Goal: Information Seeking & Learning: Learn about a topic

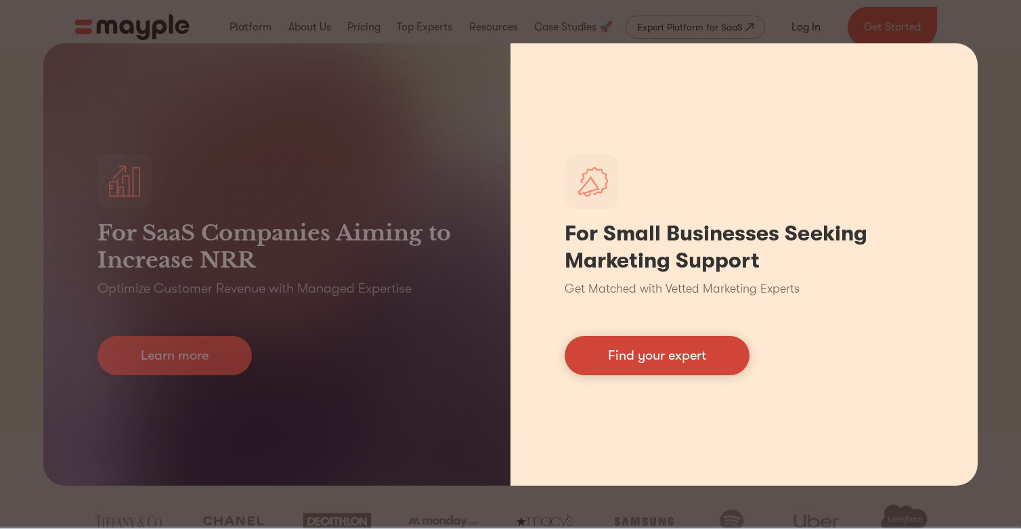
click at [708, 357] on link "Find your expert" at bounding box center [656, 355] width 185 height 39
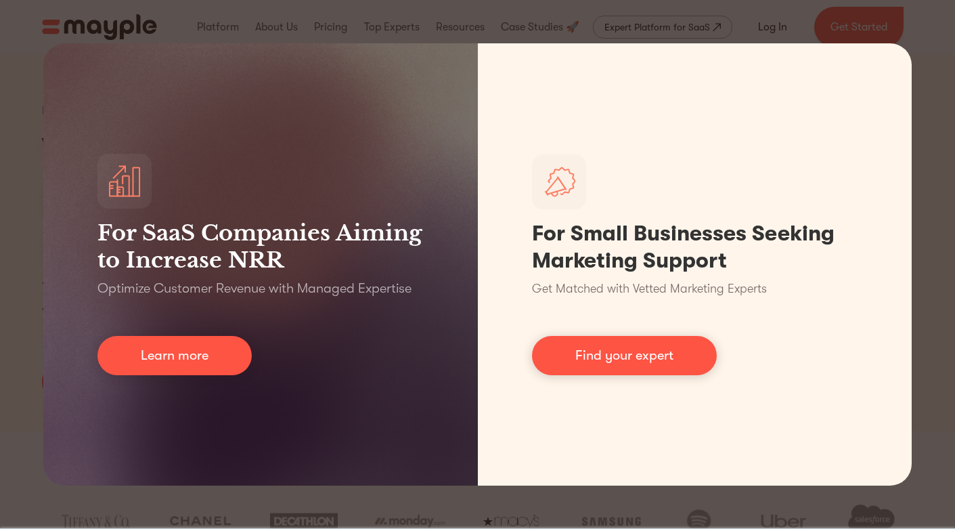
click at [926, 45] on div "For SaaS Companies Aiming to Increase NRR Optimize Customer Revenue with Manage…" at bounding box center [477, 264] width 955 height 529
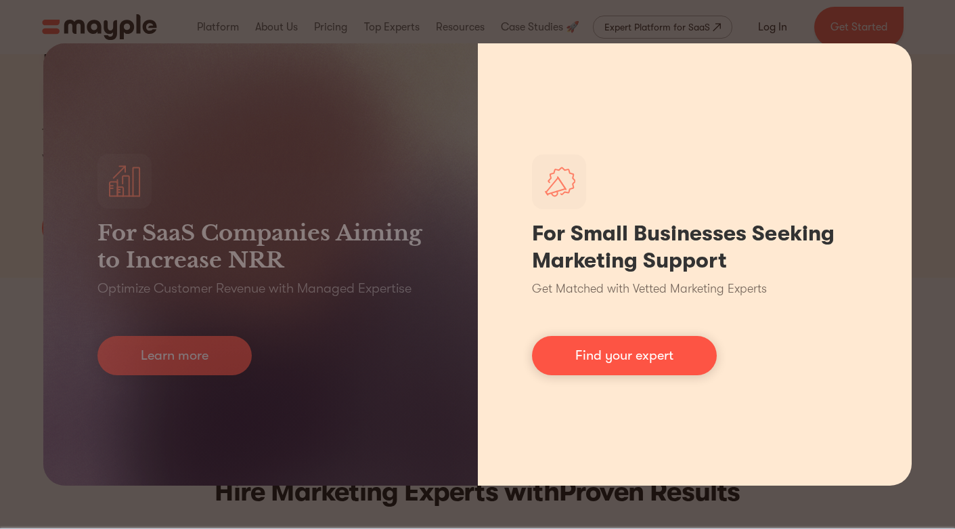
scroll to position [166, 0]
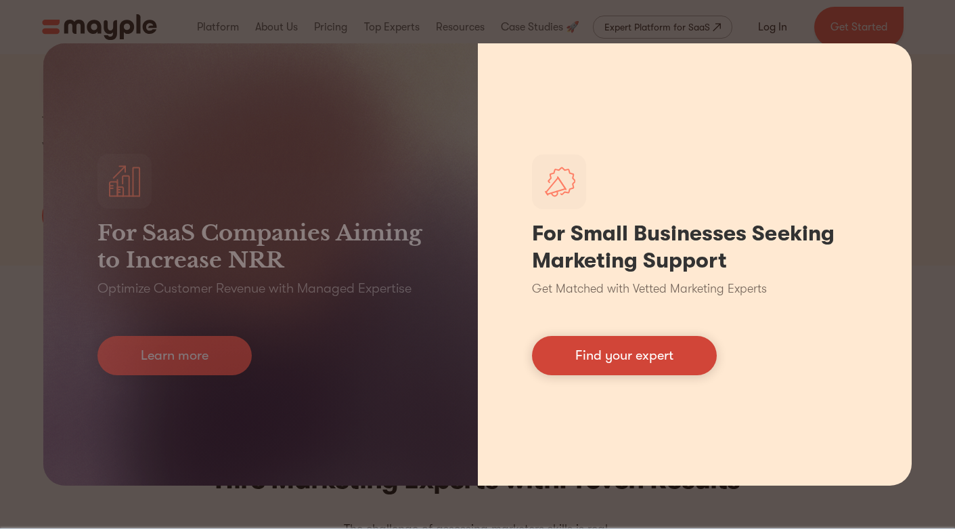
click at [619, 359] on link "Find your expert" at bounding box center [624, 355] width 185 height 39
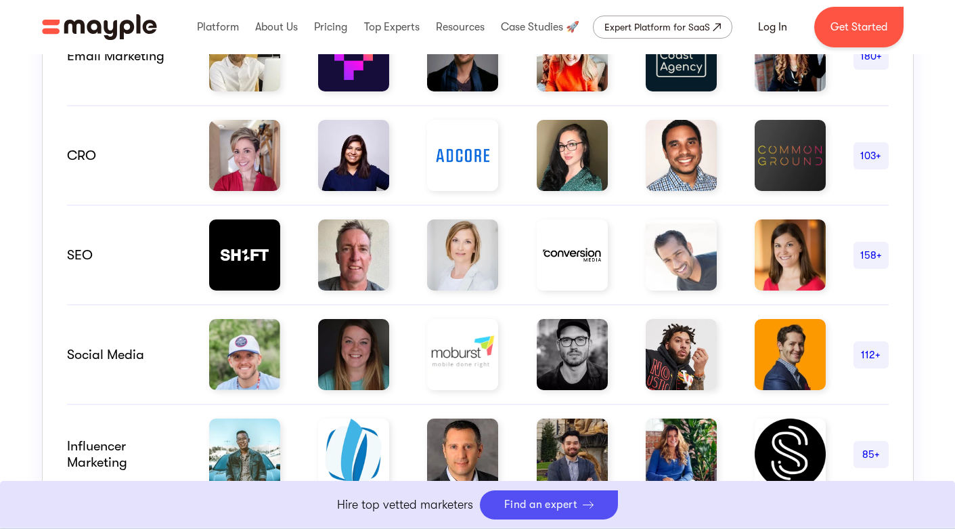
scroll to position [221, 0]
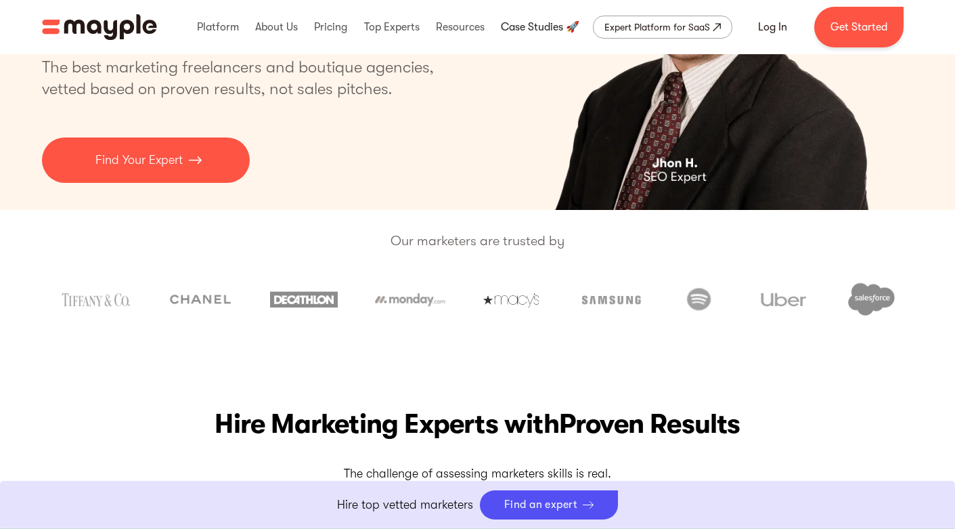
click at [546, 22] on link at bounding box center [539, 26] width 85 height 43
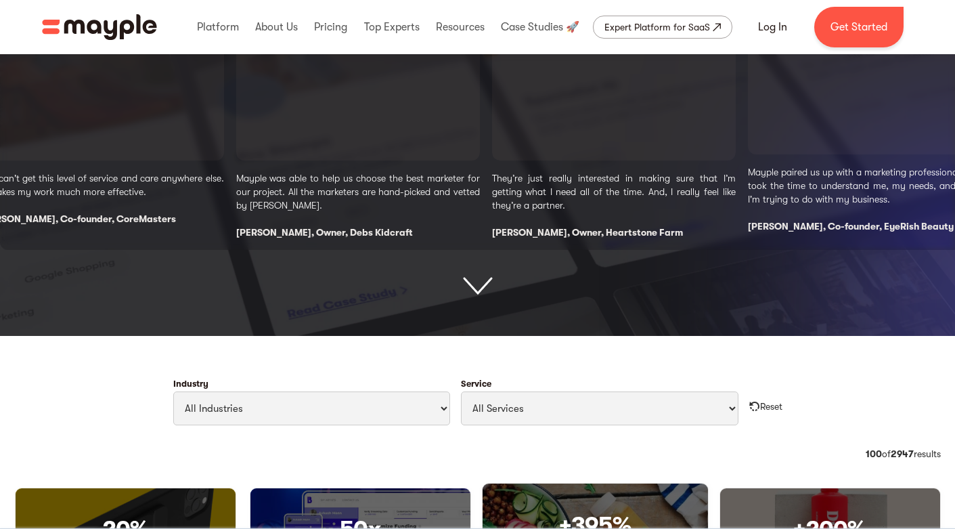
scroll to position [491, 0]
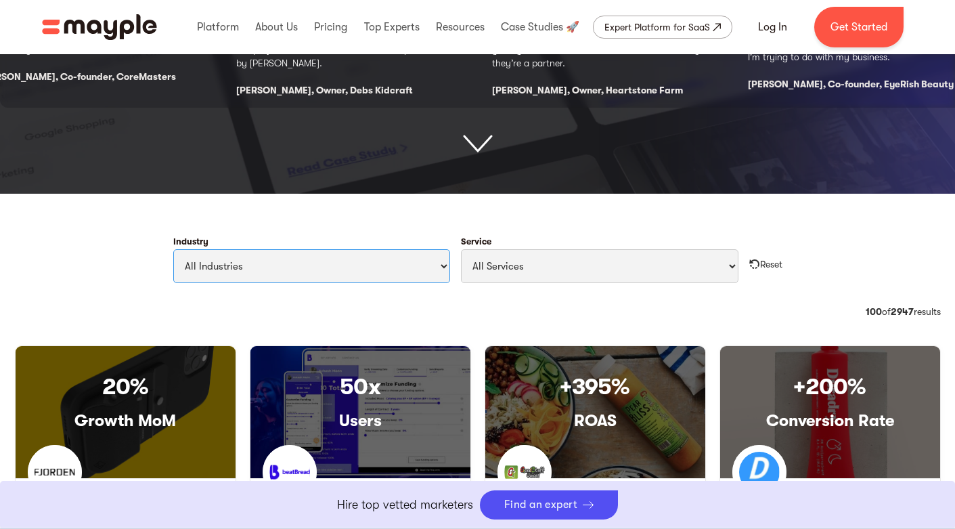
click at [426, 263] on select "All Industries Travel & Leisure Nonprofit & Government Automotive & Transportat…" at bounding box center [312, 266] width 278 height 34
select select "Art & Entertainment"
click at [173, 249] on select "All Industries Travel & Leisure Nonprofit & Government Automotive & Transportat…" at bounding box center [312, 266] width 278 height 34
click at [698, 267] on select "All Services Paid Ads Email Marketing SEO CRO Social Media Management Marketing…" at bounding box center [600, 266] width 278 height 34
select select "SEO"
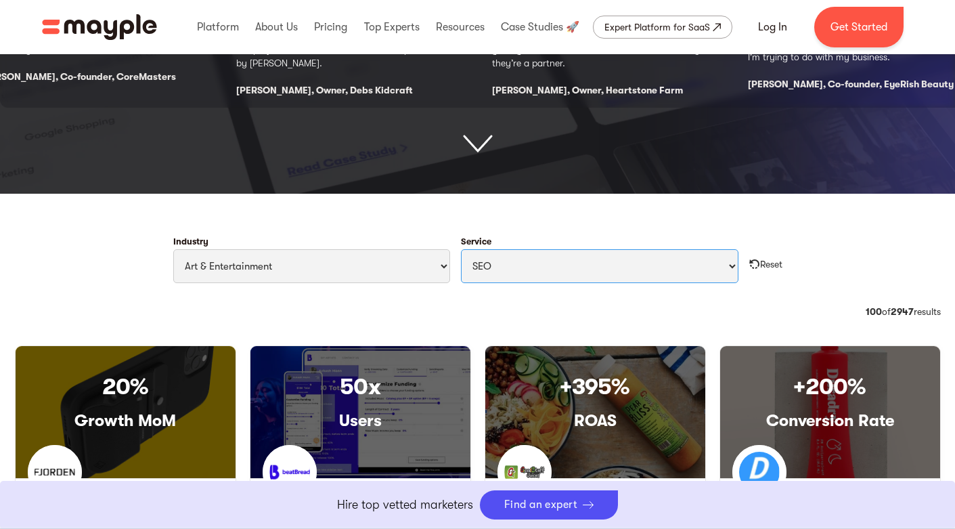
click at [461, 249] on select "All Services Paid Ads Email Marketing SEO CRO Social Media Management Marketing…" at bounding box center [600, 266] width 278 height 34
click at [727, 303] on div "Industry All Industries Travel & Leisure Nonprofit & Government Automotive & Tr…" at bounding box center [478, 265] width 948 height 79
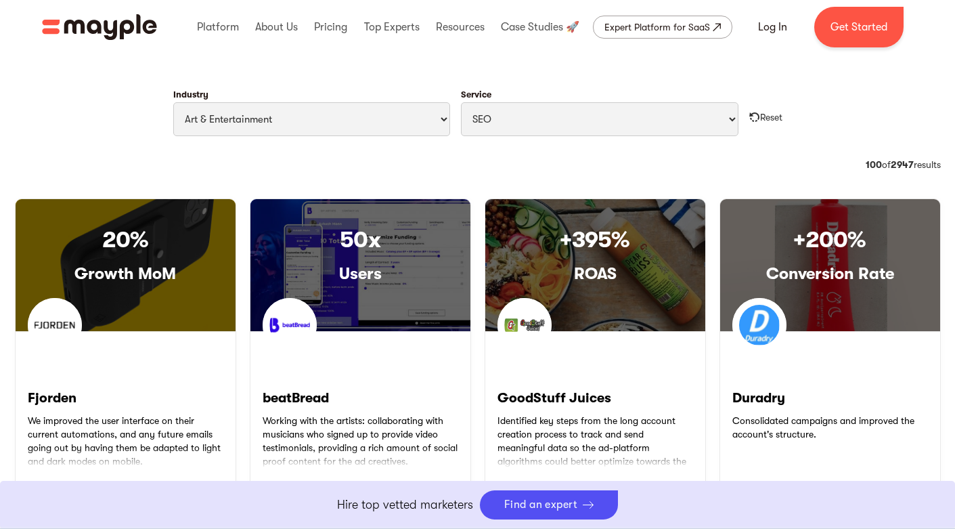
scroll to position [594, 0]
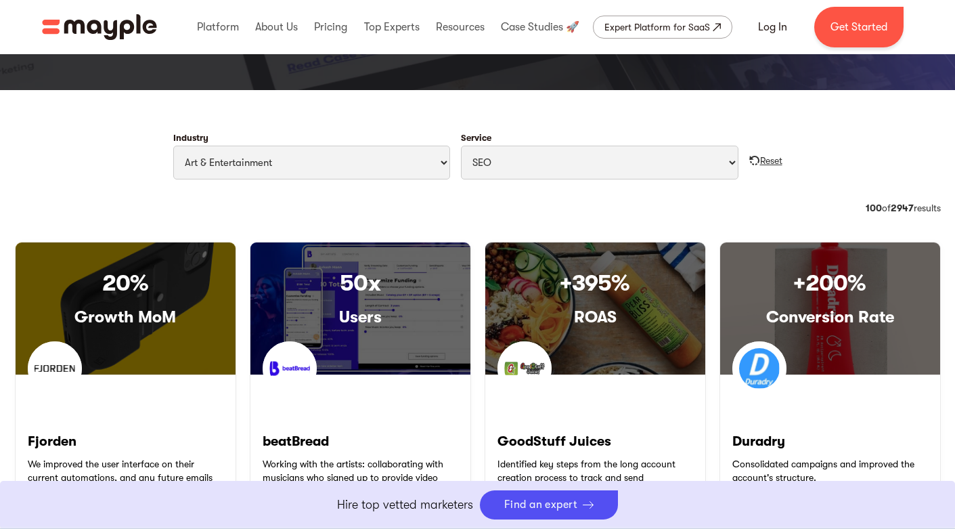
click at [766, 160] on div "Reset" at bounding box center [771, 161] width 22 height 14
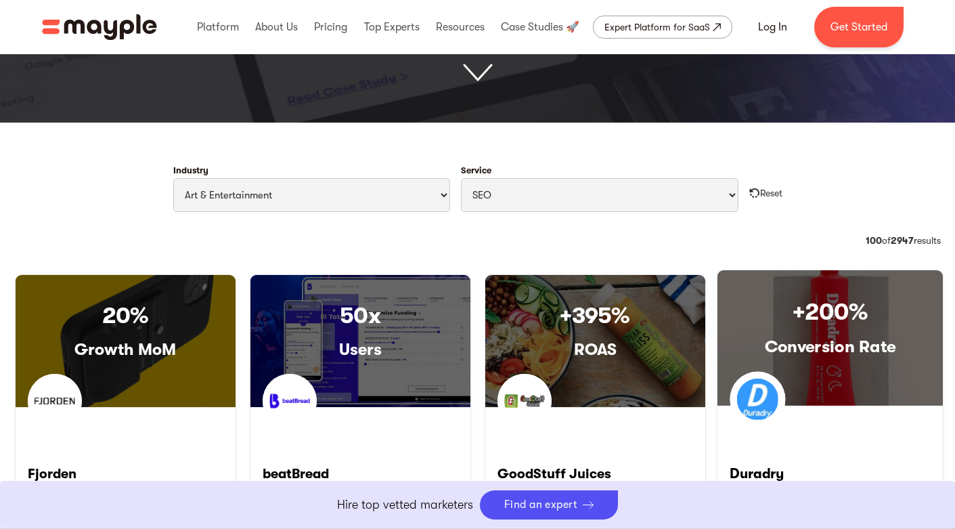
scroll to position [492, 0]
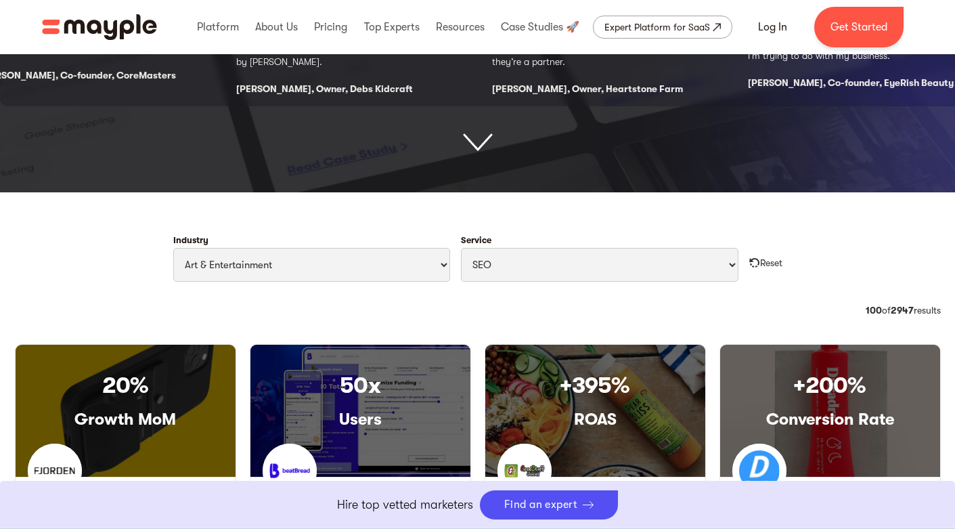
click at [351, 312] on div "Category: CPO 36 of 1424 results 100 of 2947 results" at bounding box center [478, 318] width 926 height 30
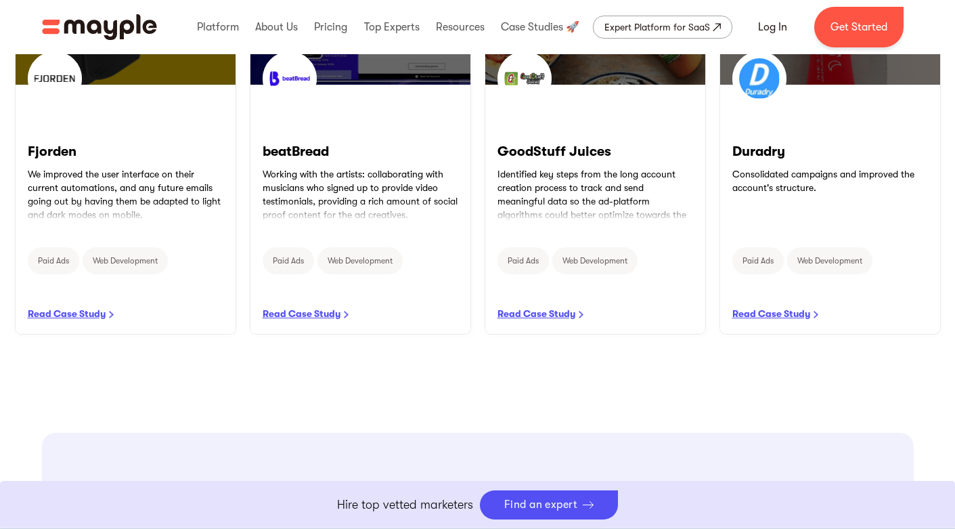
scroll to position [686, 0]
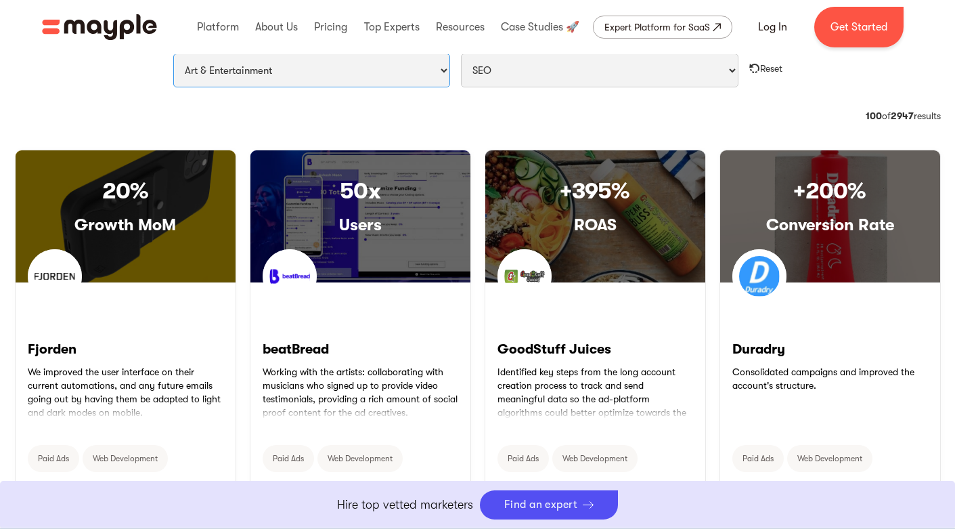
click at [339, 81] on select "All Industries Travel & Leisure Nonprofit & Government Automotive & Transportat…" at bounding box center [312, 70] width 278 height 34
click at [173, 53] on select "All Industries Travel & Leisure Nonprofit & Government Automotive & Transportat…" at bounding box center [312, 70] width 278 height 34
click at [387, 77] on select "All Industries Travel & Leisure Nonprofit & Government Automotive & Transportat…" at bounding box center [312, 70] width 278 height 34
select select "Filter Cases Form"
click at [173, 53] on select "All Industries Travel & Leisure Nonprofit & Government Automotive & Transportat…" at bounding box center [312, 70] width 278 height 34
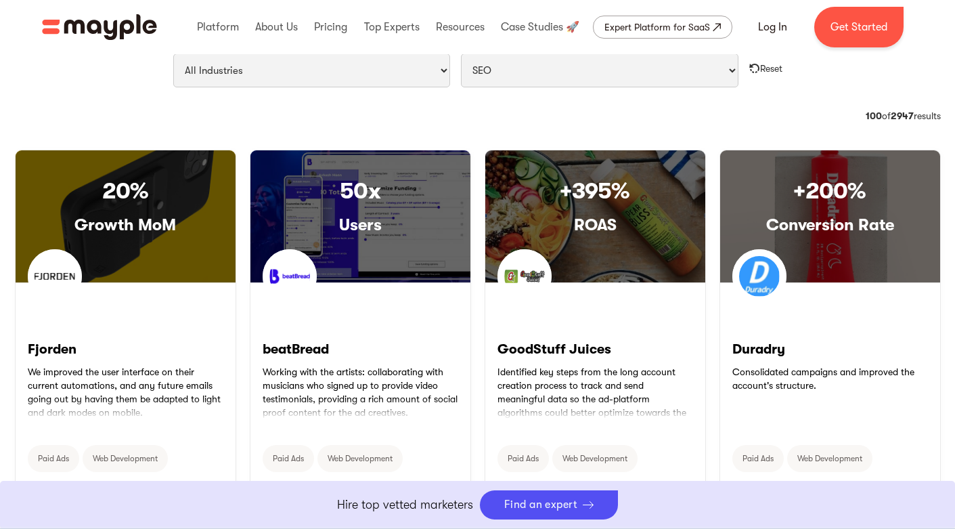
click at [508, 119] on div "Category: CPO 36 of 1424 results 100 of 2947 results" at bounding box center [478, 124] width 926 height 30
click at [543, 75] on select "All Services Paid Ads Email Marketing SEO CRO Social Media Management Marketing…" at bounding box center [600, 70] width 278 height 34
click at [461, 53] on select "All Services Paid Ads Email Marketing SEO CRO Social Media Management Marketing…" at bounding box center [600, 70] width 278 height 34
click at [510, 127] on div "Category: CPO 36 of 1424 results 100 of 2947 results" at bounding box center [478, 124] width 926 height 30
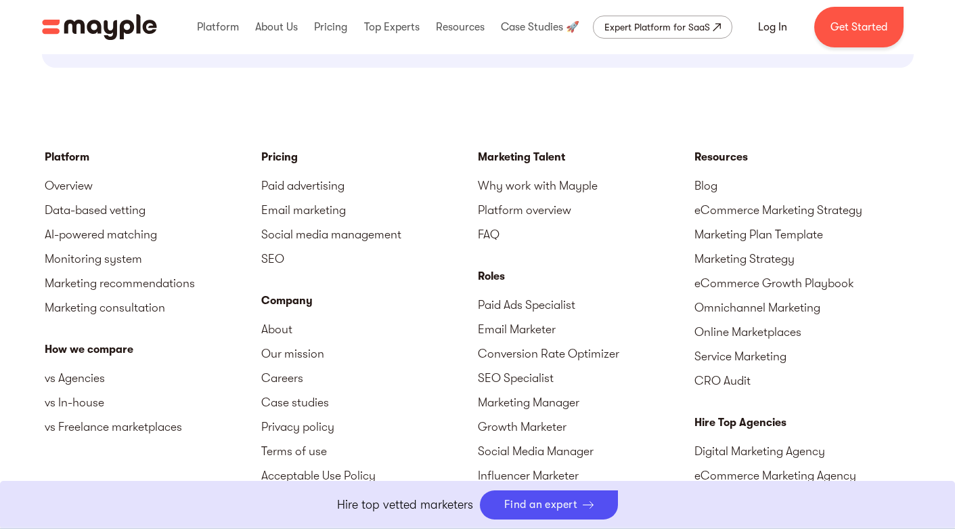
scroll to position [1494, 0]
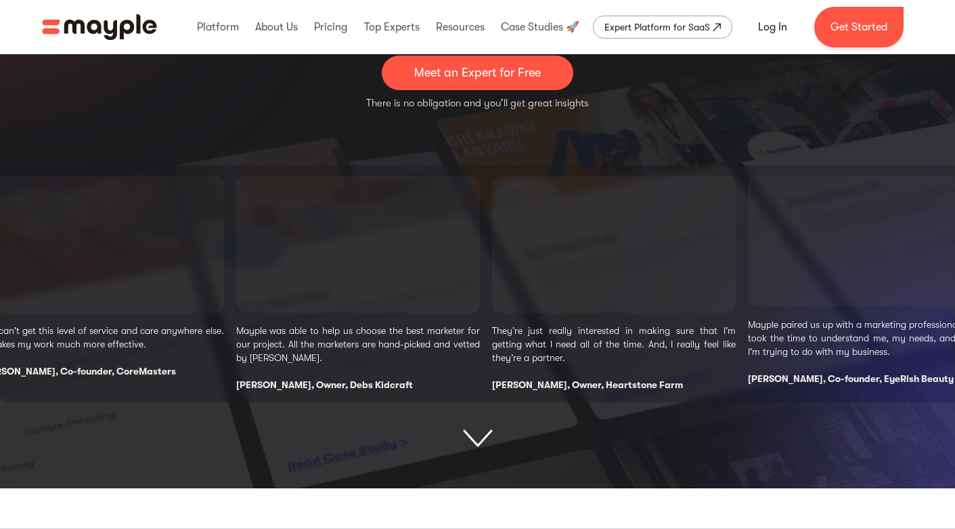
scroll to position [210, 0]
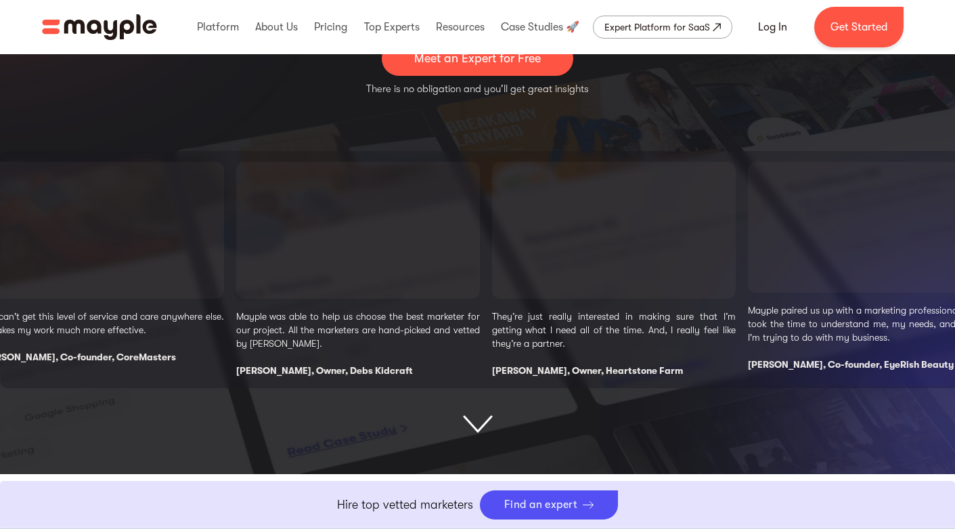
click at [476, 447] on img at bounding box center [477, 259] width 955 height 428
click at [476, 419] on img at bounding box center [478, 424] width 30 height 18
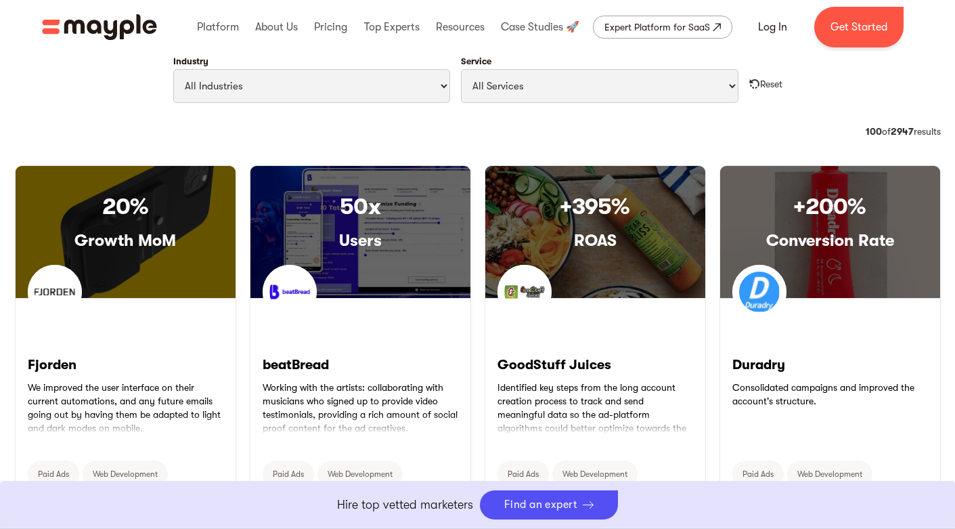
scroll to position [669, 0]
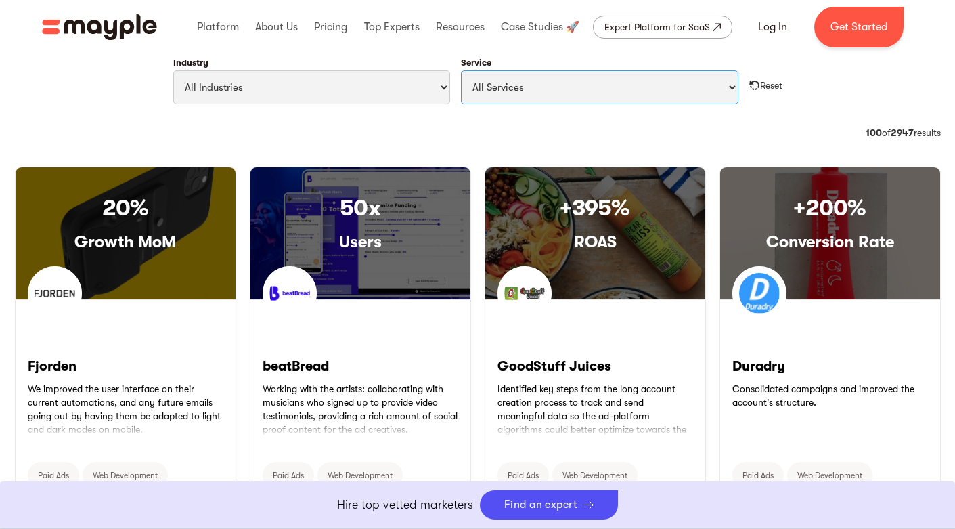
click at [548, 97] on select "All Services Paid Ads Email Marketing SEO CRO Social Media Management Marketing…" at bounding box center [600, 87] width 278 height 34
select select "SEO"
click at [461, 70] on select "All Services Paid Ads Email Marketing SEO CRO Social Media Management Marketing…" at bounding box center [600, 87] width 278 height 34
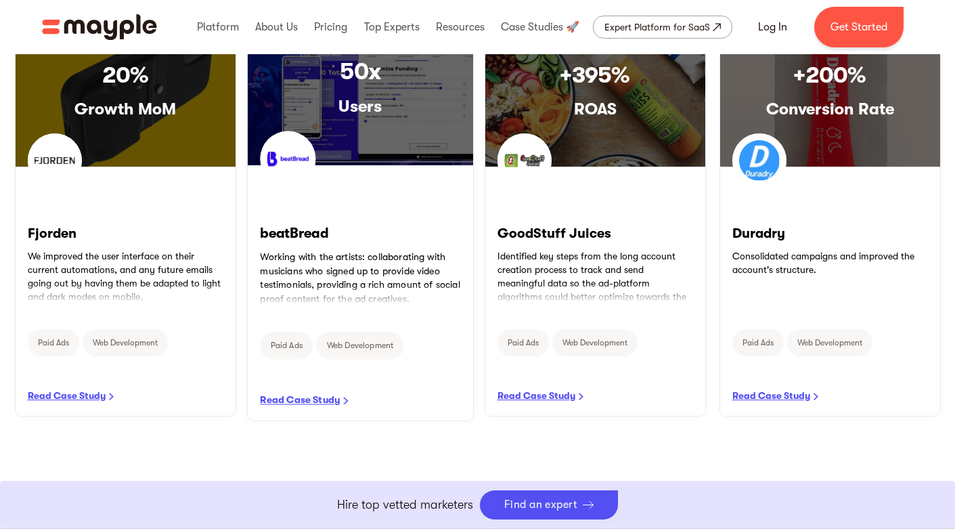
scroll to position [805, 0]
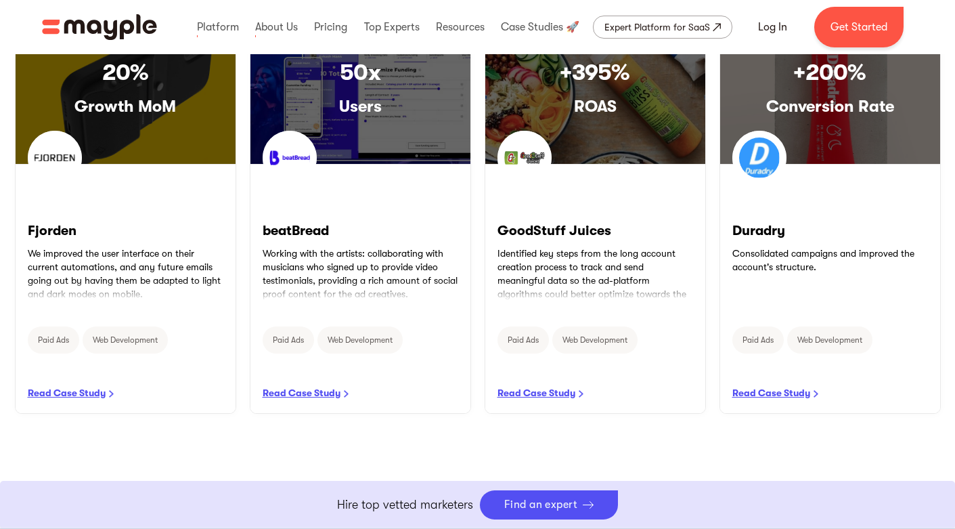
click at [98, 12] on div "Platform Mayple platform Platform Overview Platform Overview How Mayple works D…" at bounding box center [477, 27] width 893 height 41
click at [102, 20] on img "home" at bounding box center [99, 27] width 115 height 26
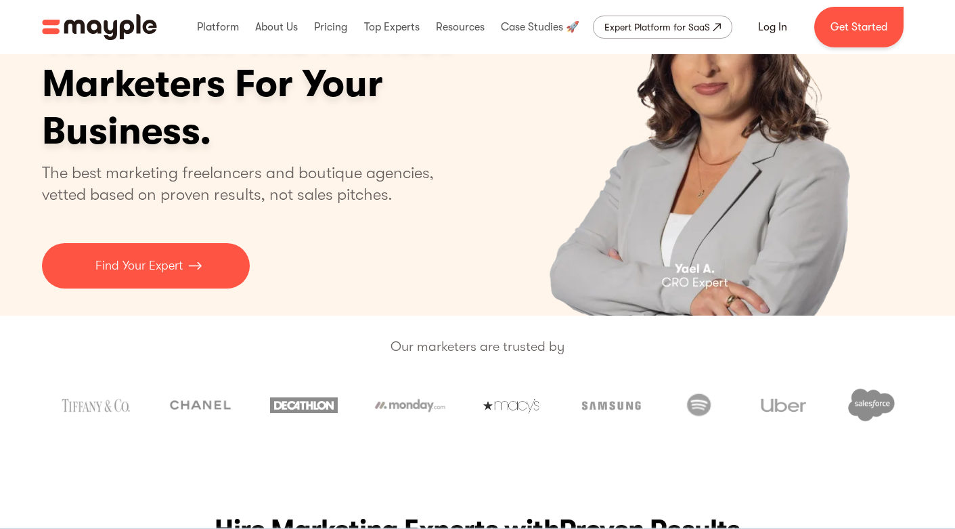
scroll to position [89, 0]
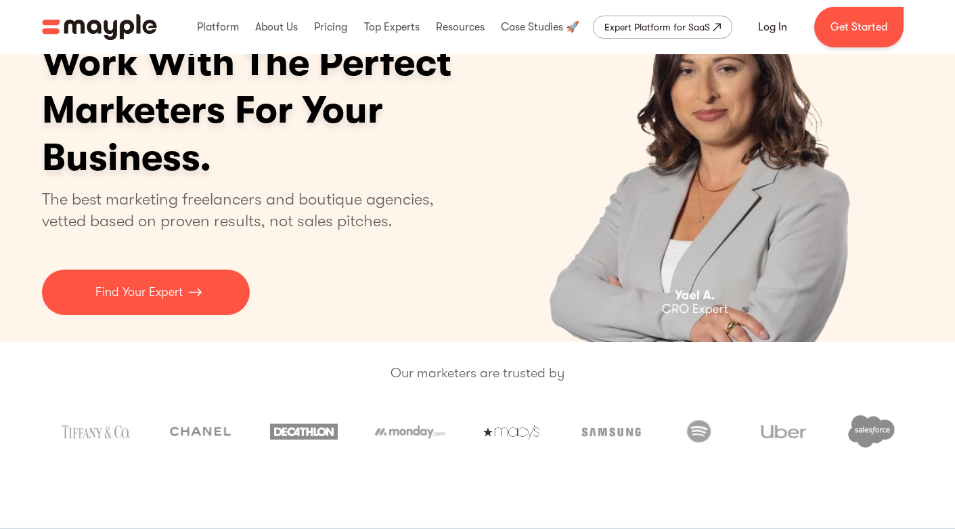
click at [636, 430] on img at bounding box center [612, 431] width 74 height 31
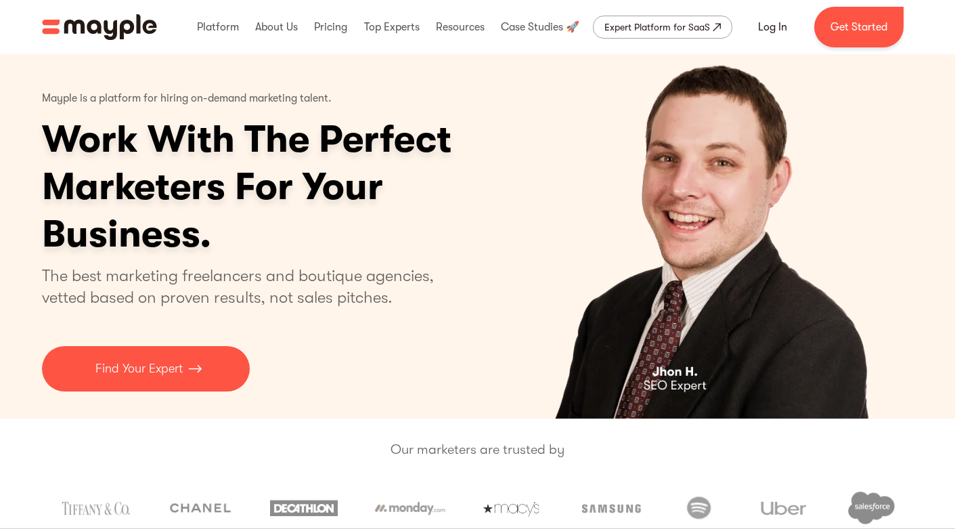
scroll to position [0, 0]
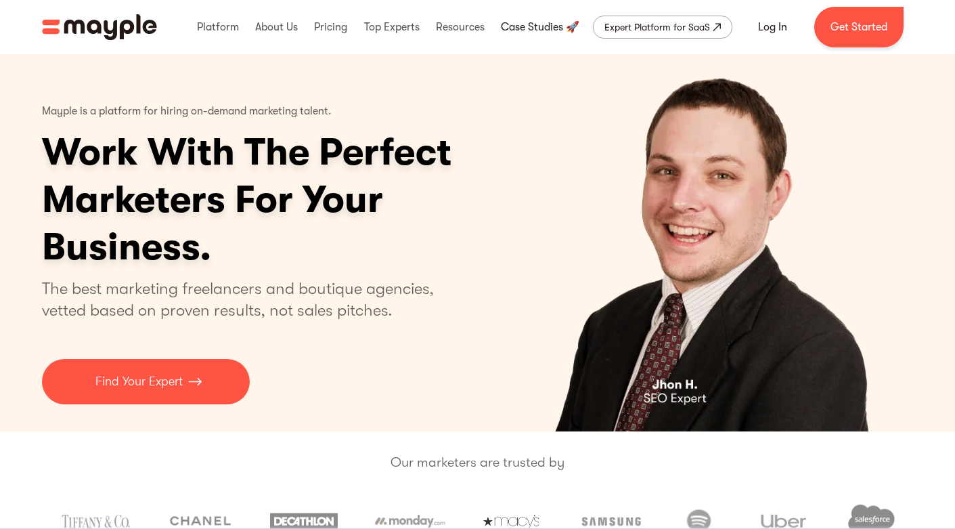
click at [532, 27] on link at bounding box center [539, 26] width 85 height 43
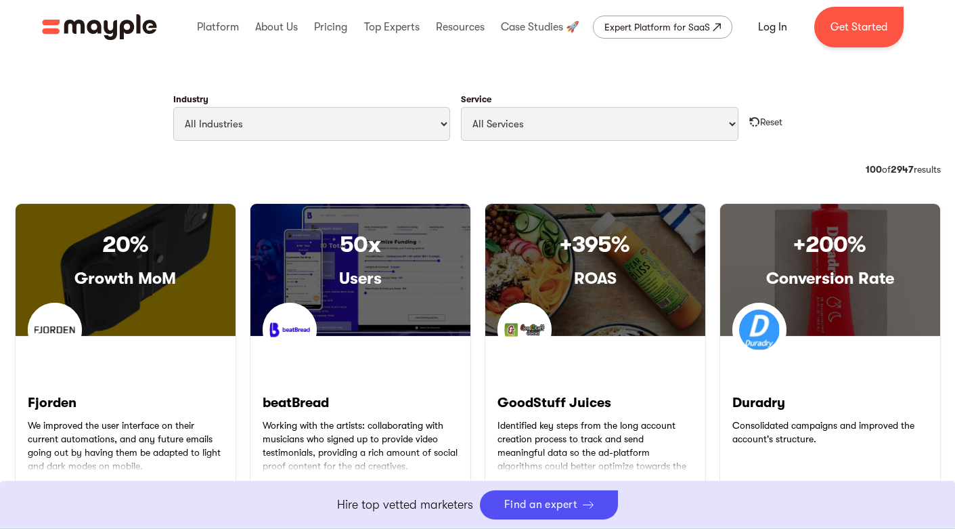
scroll to position [646, 0]
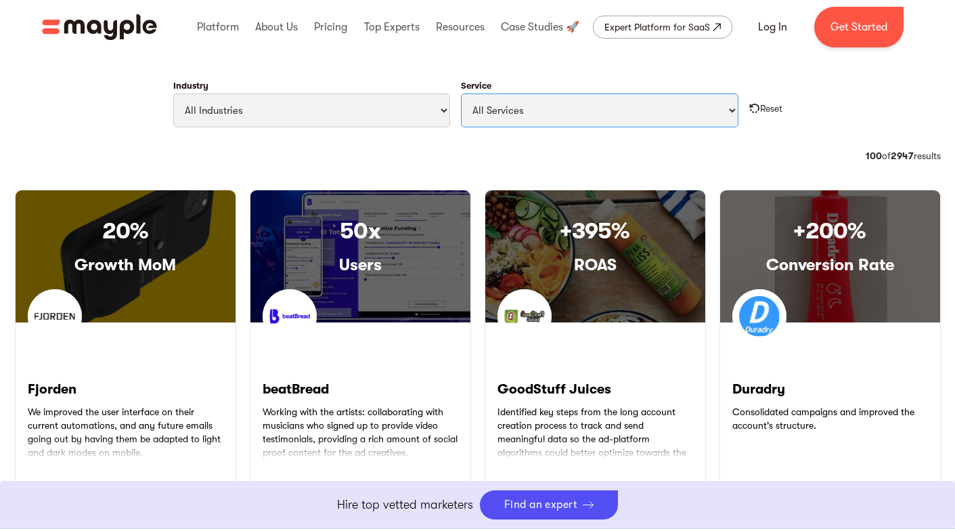
click at [543, 111] on select "All Services Paid Ads Email Marketing SEO CRO Social Media Management Marketing…" at bounding box center [600, 110] width 278 height 34
select select "SEO"
click at [461, 93] on select "All Services Paid Ads Email Marketing SEO CRO Social Media Management Marketing…" at bounding box center [600, 110] width 278 height 34
click at [133, 26] on img "home" at bounding box center [99, 27] width 115 height 26
